Goal: Task Accomplishment & Management: Manage account settings

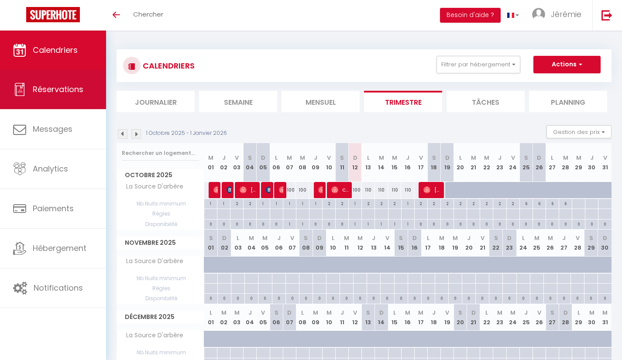
click at [64, 90] on span "Réservations" at bounding box center [58, 89] width 51 height 11
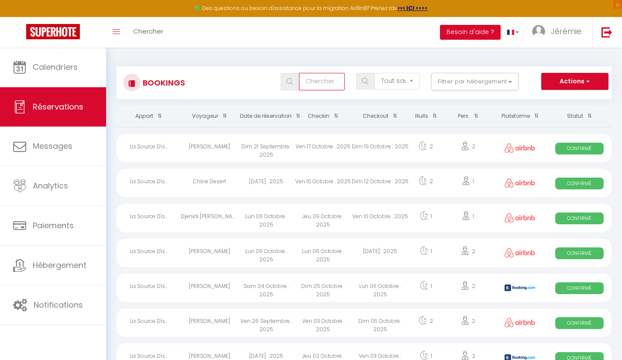
click at [315, 83] on input "text" at bounding box center [321, 81] width 45 height 17
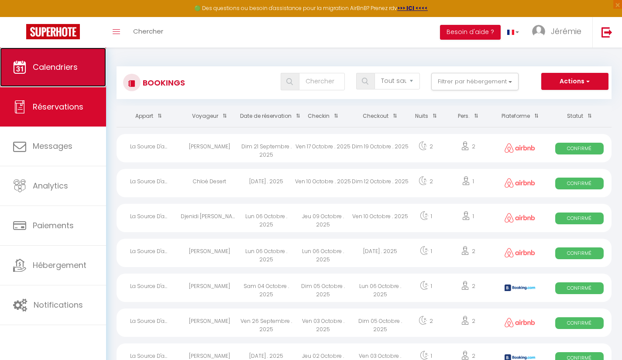
click at [65, 70] on span "Calendriers" at bounding box center [55, 67] width 45 height 11
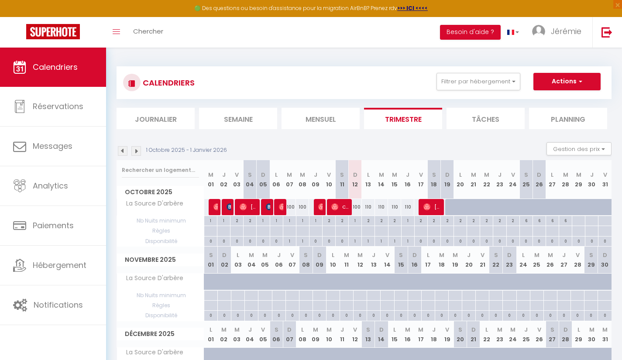
click at [368, 221] on div "2" at bounding box center [368, 220] width 13 height 8
type input "2"
type input "Lun 13 Octobre 2025"
type input "[DATE]"
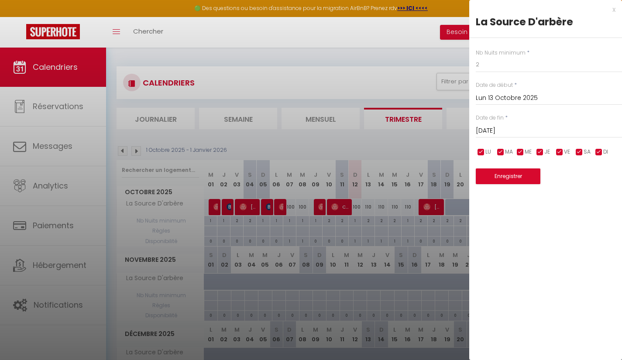
click at [172, 52] on div at bounding box center [311, 180] width 622 height 360
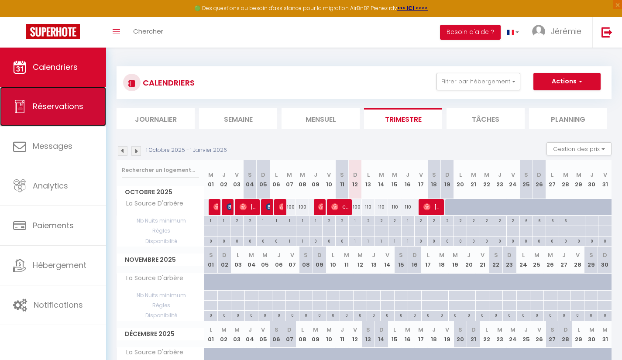
click at [24, 113] on icon at bounding box center [19, 106] width 13 height 13
select select "not_cancelled"
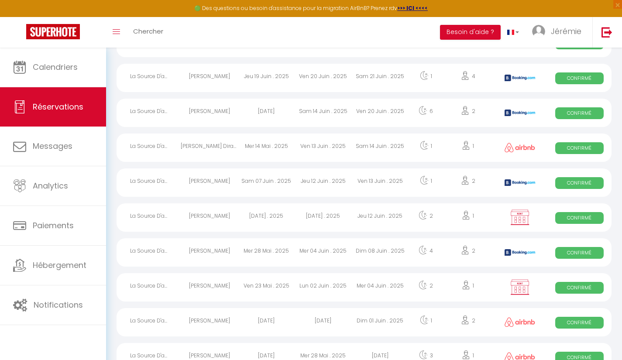
scroll to position [1553, 0]
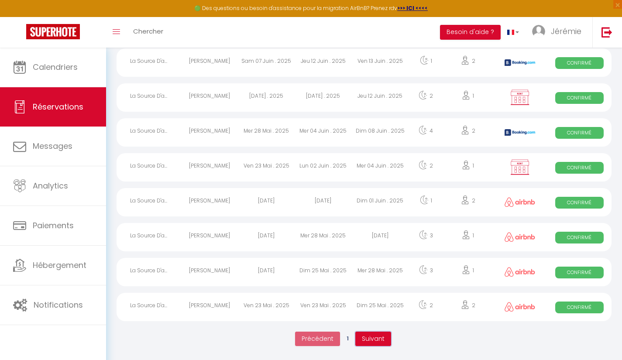
click at [368, 339] on span "Suivant" at bounding box center [373, 339] width 23 height 9
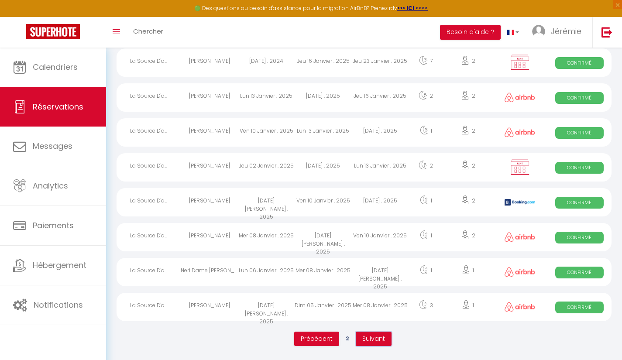
click at [380, 341] on span "Suivant" at bounding box center [374, 339] width 23 height 9
